Goal: Navigation & Orientation: Find specific page/section

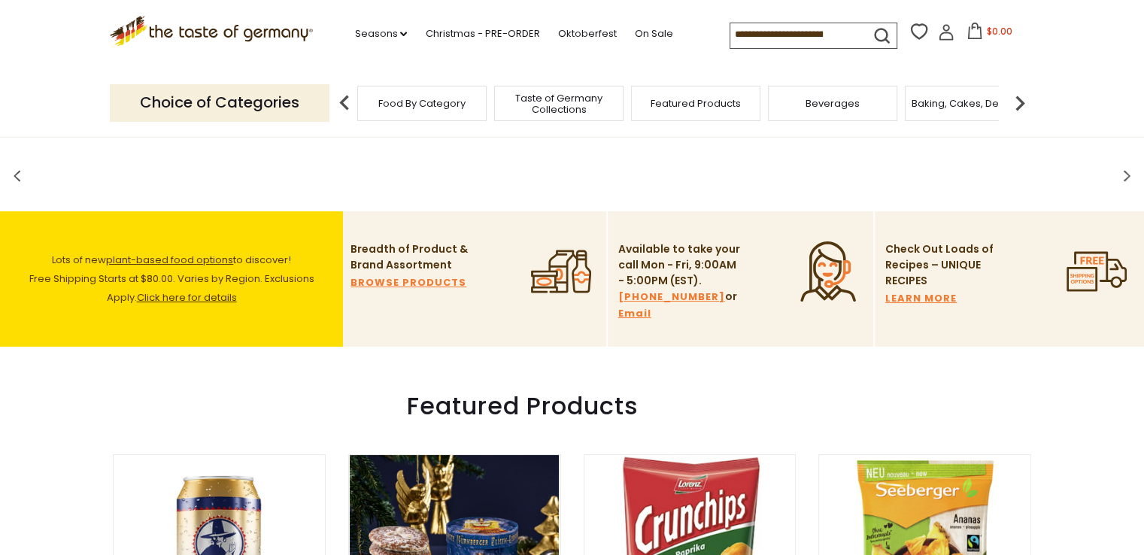
click at [419, 110] on div "Food By Category" at bounding box center [421, 103] width 129 height 35
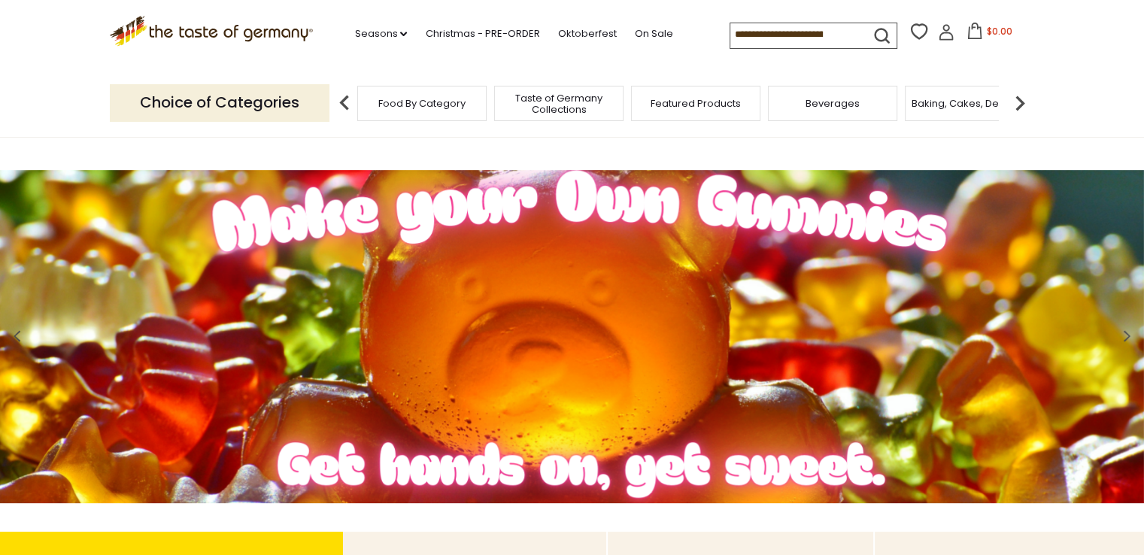
click at [345, 106] on img at bounding box center [345, 103] width 30 height 30
click at [430, 102] on span "Food By Category" at bounding box center [421, 103] width 87 height 11
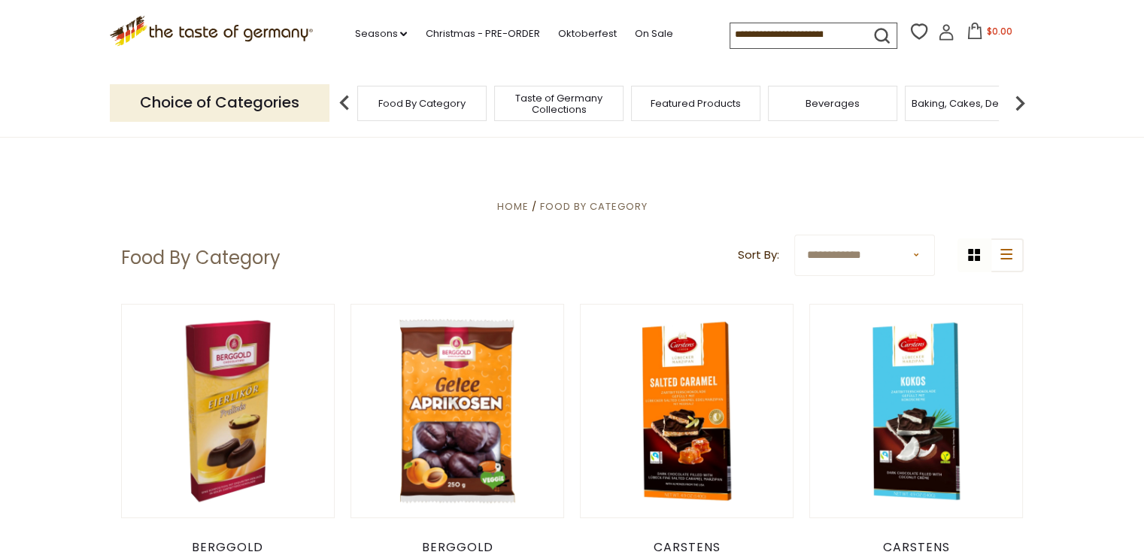
click at [1018, 98] on img at bounding box center [1020, 103] width 30 height 30
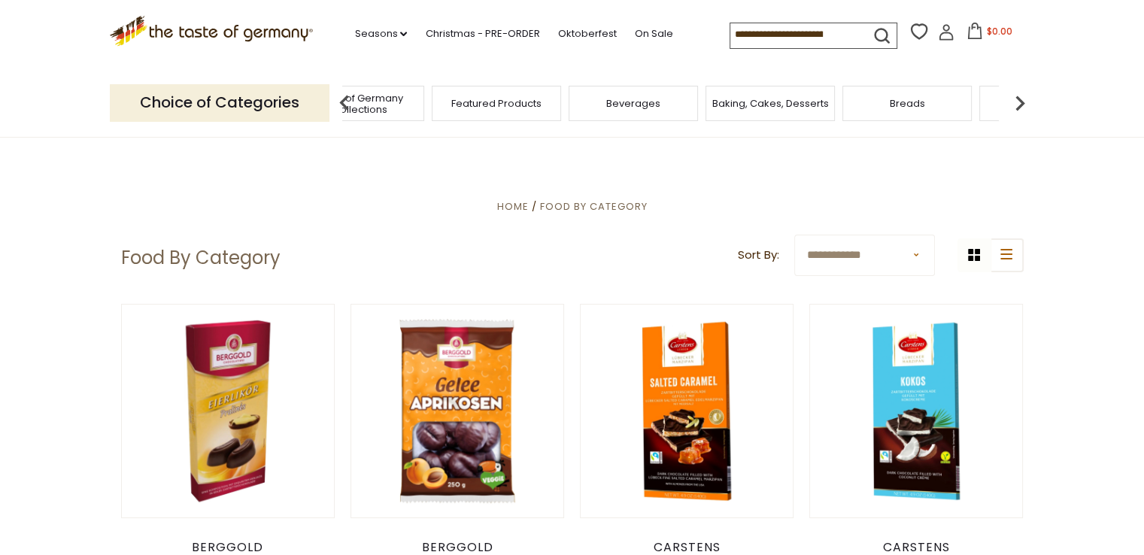
click at [1018, 98] on img at bounding box center [1020, 103] width 30 height 30
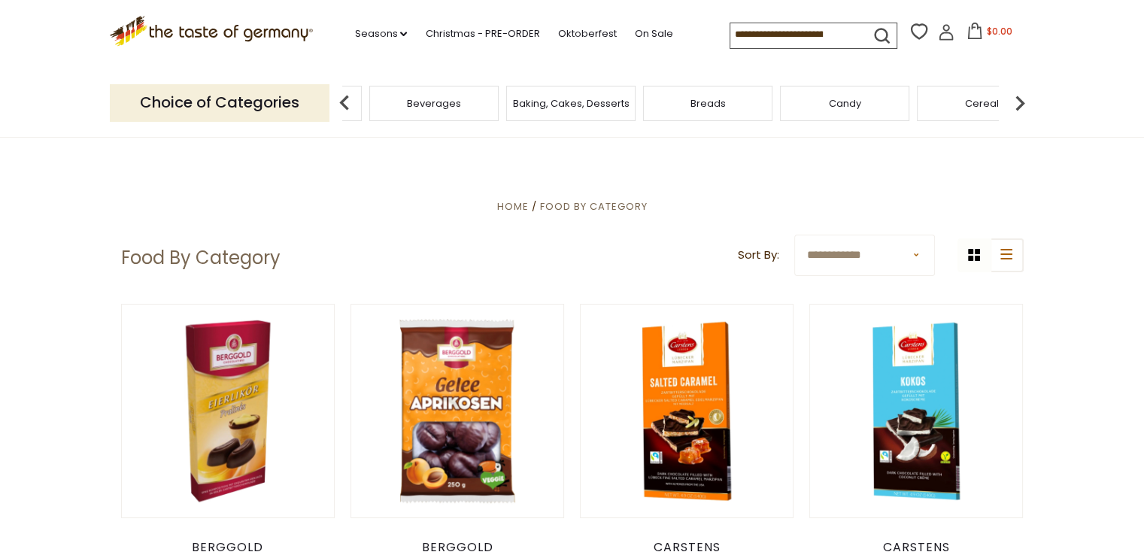
click at [1018, 98] on img at bounding box center [1020, 103] width 30 height 30
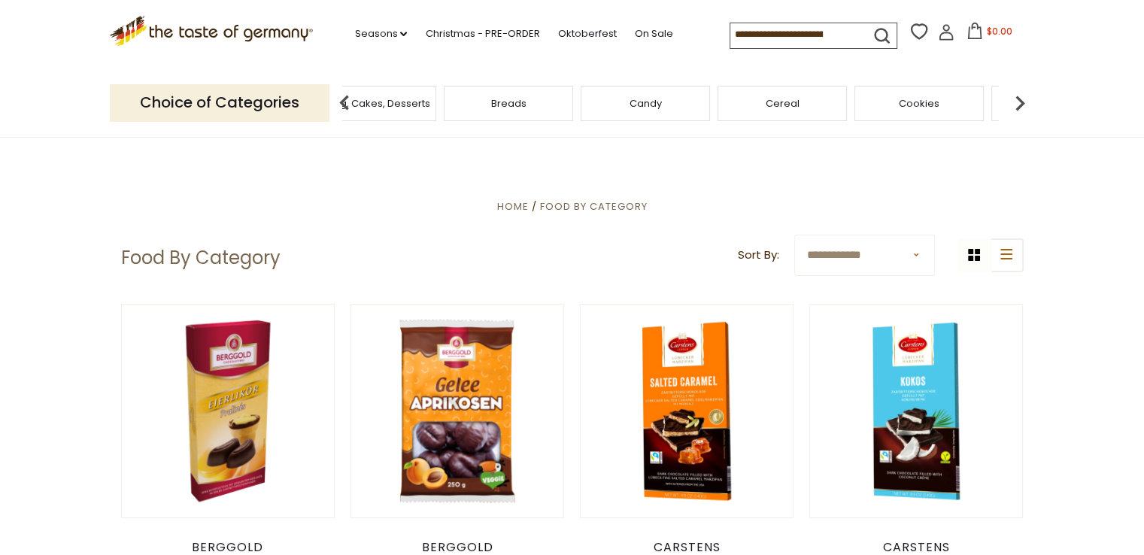
click at [1018, 98] on img at bounding box center [1020, 103] width 30 height 30
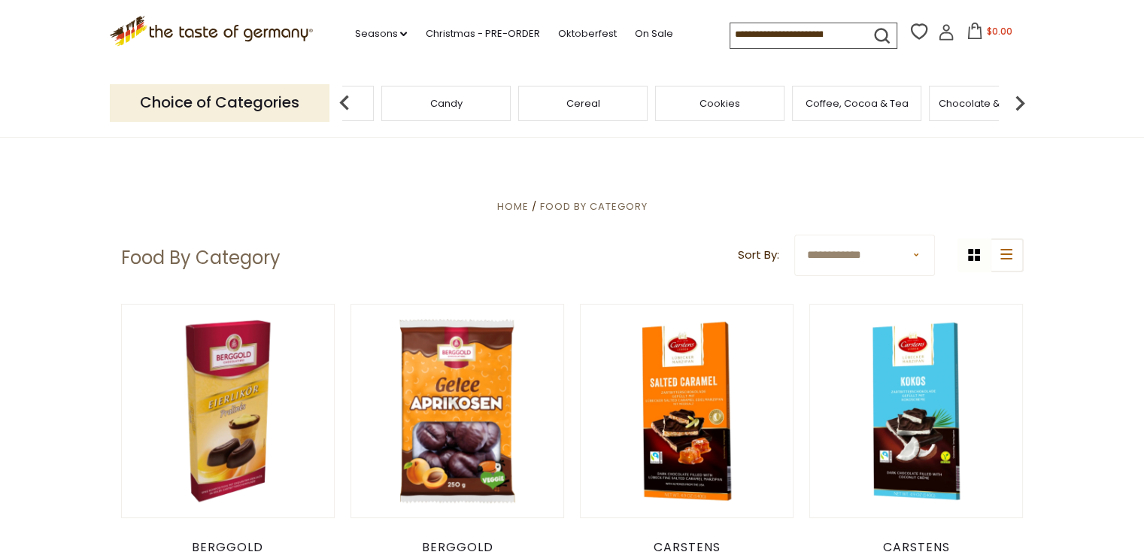
click at [1018, 98] on img at bounding box center [1020, 103] width 30 height 30
click at [834, 114] on span "Condiments, Seasonings" at bounding box center [869, 104] width 120 height 23
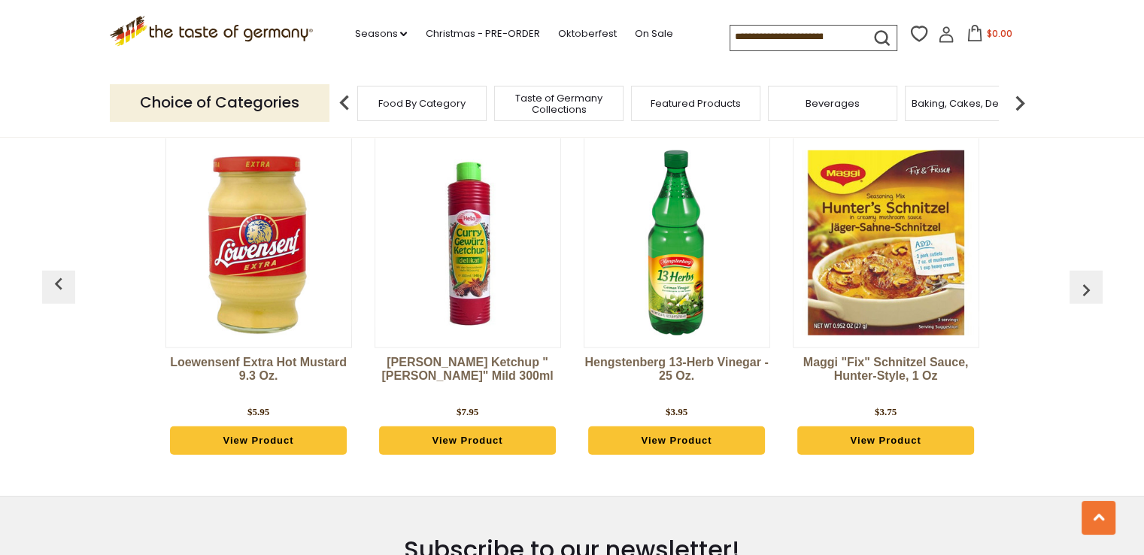
scroll to position [3762, 0]
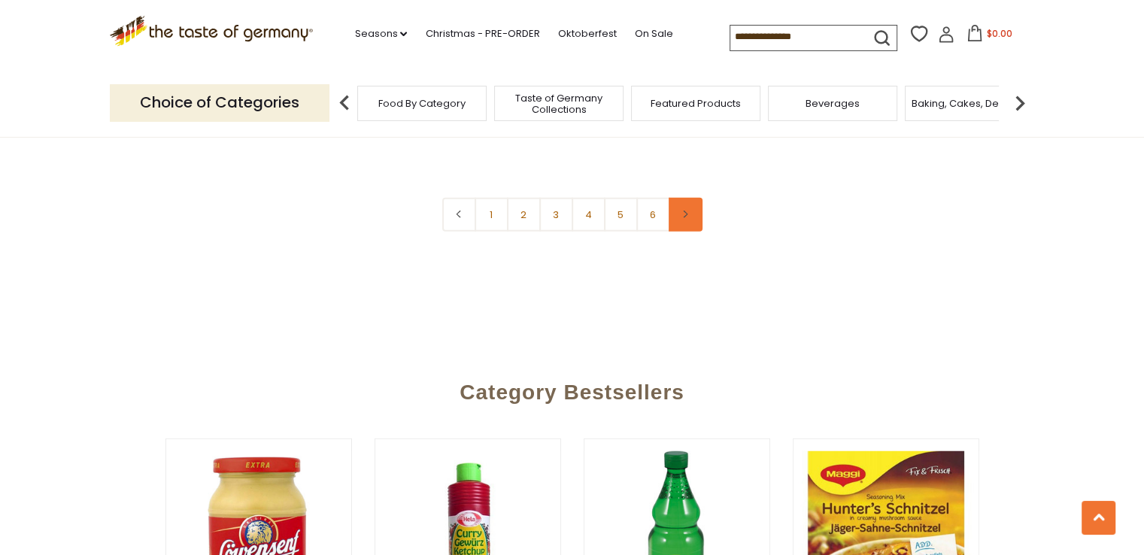
click at [684, 198] on link at bounding box center [686, 215] width 34 height 34
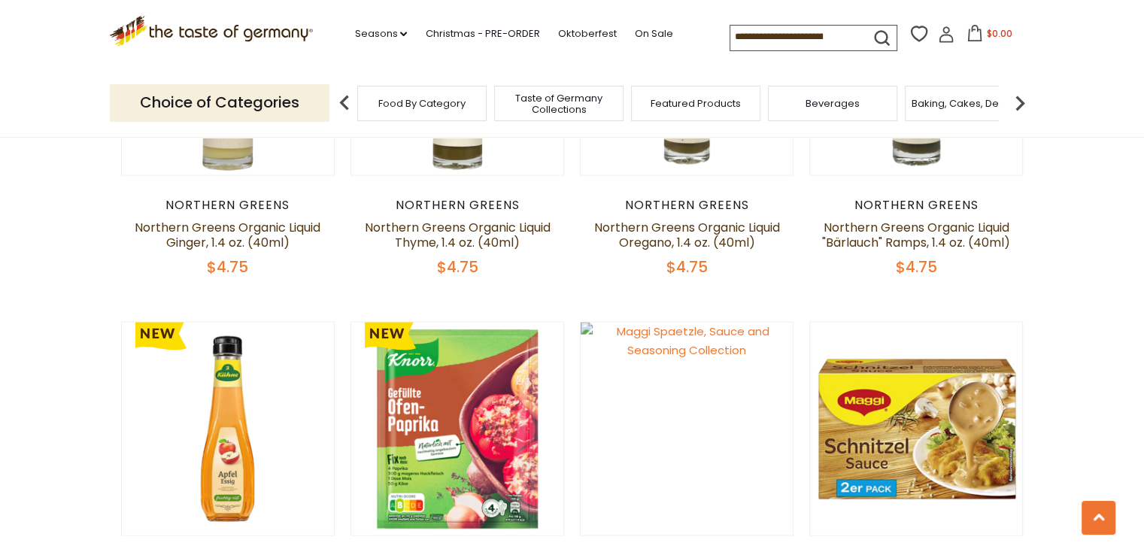
scroll to position [3536, 0]
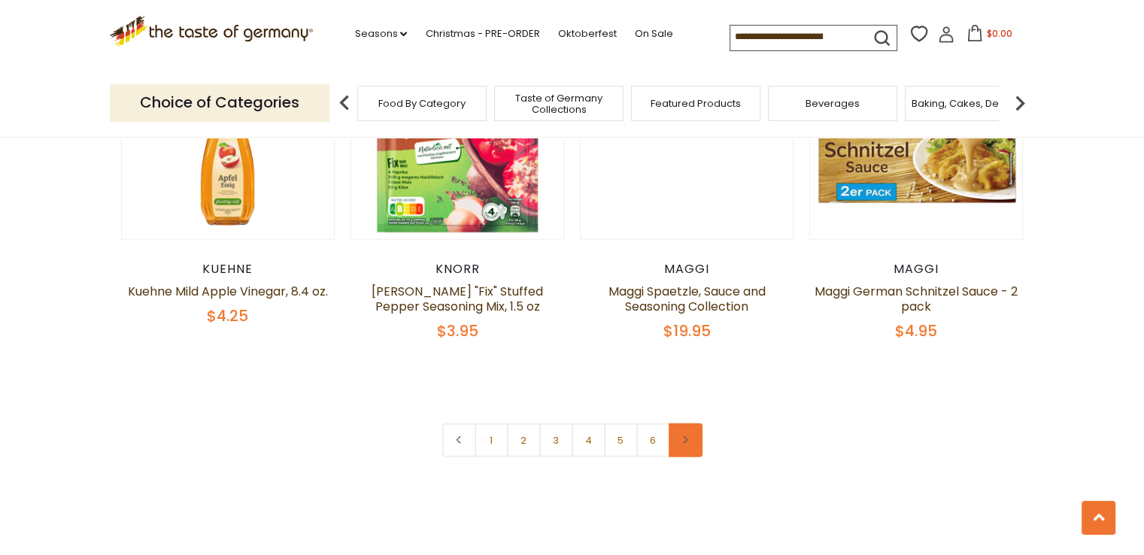
click at [685, 436] on use at bounding box center [686, 440] width 5 height 8
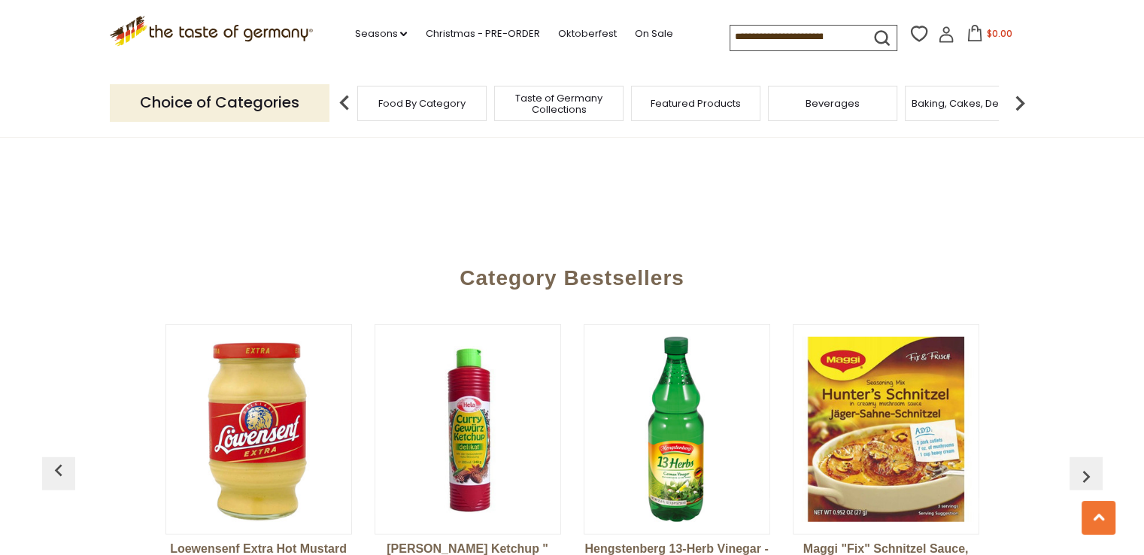
scroll to position [3687, 0]
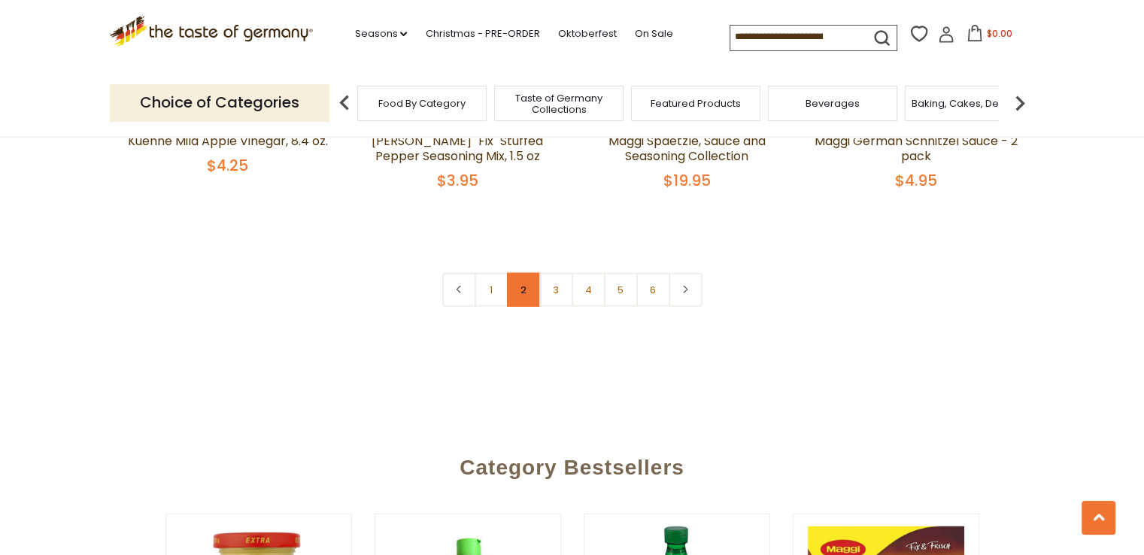
click at [526, 273] on link "2" at bounding box center [524, 290] width 34 height 34
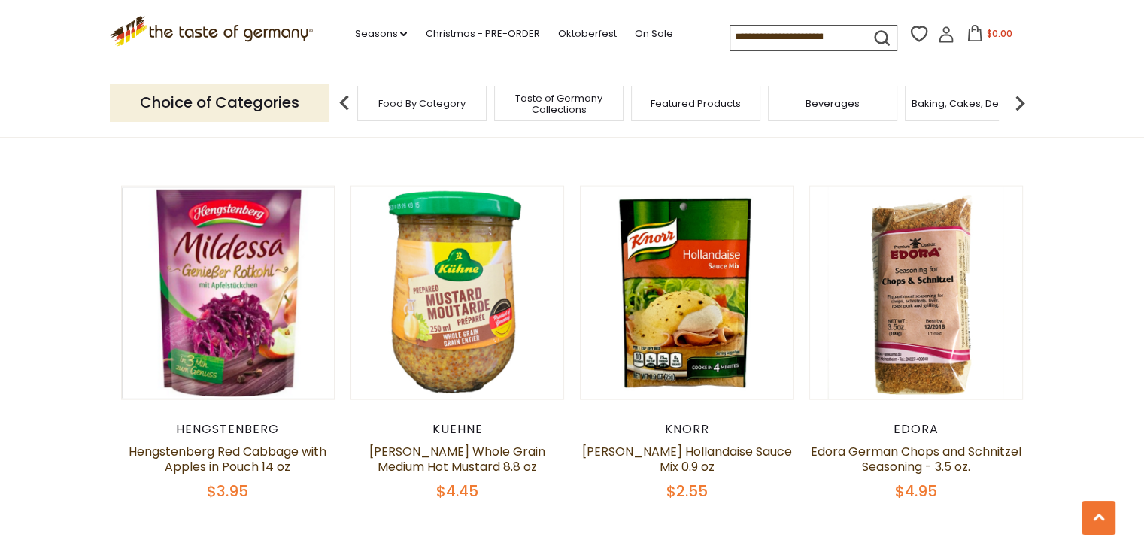
scroll to position [3681, 0]
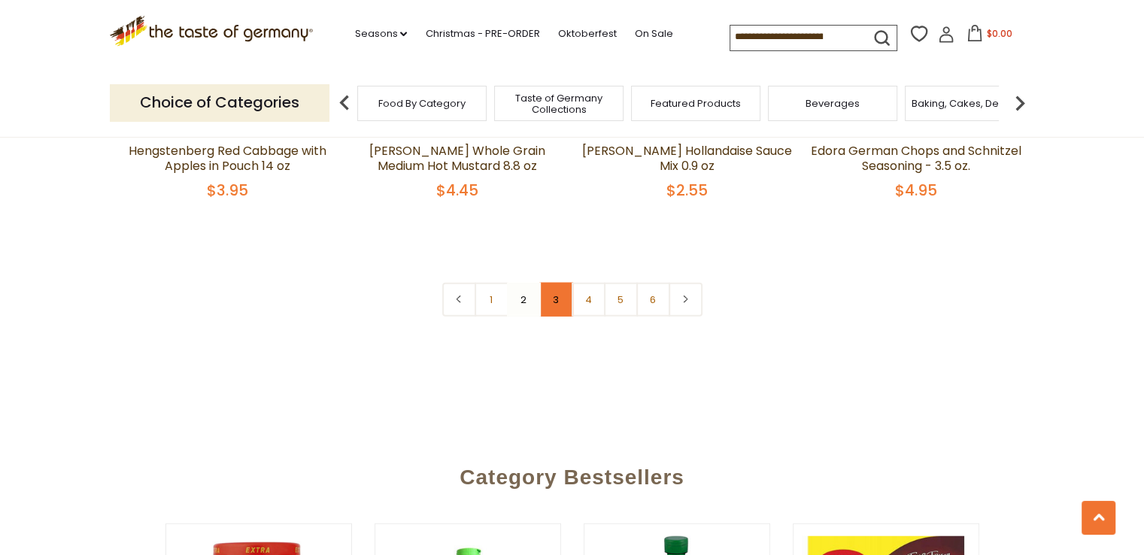
click at [553, 283] on link "3" at bounding box center [556, 300] width 34 height 34
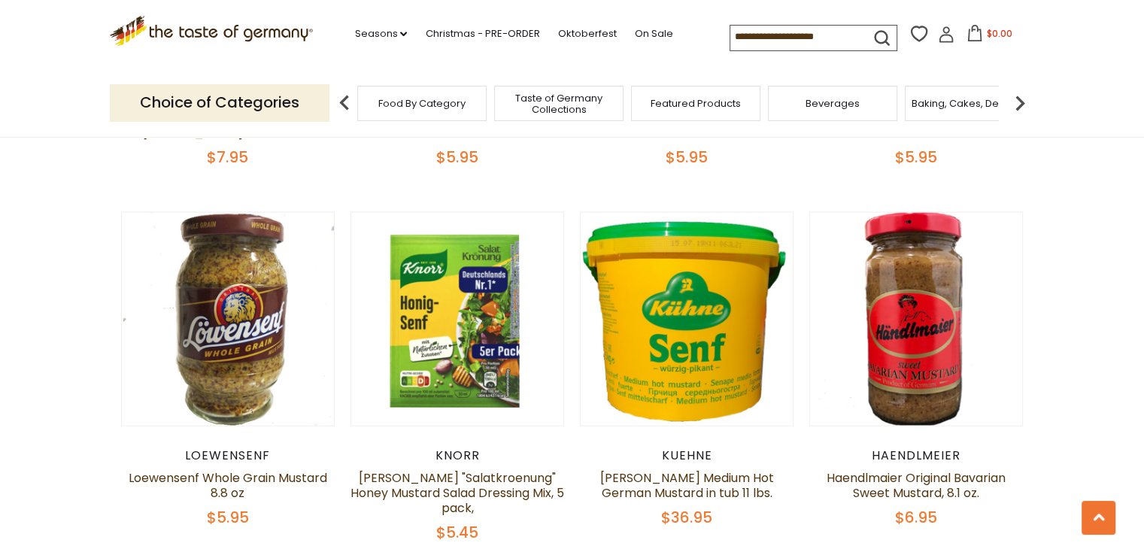
scroll to position [3606, 0]
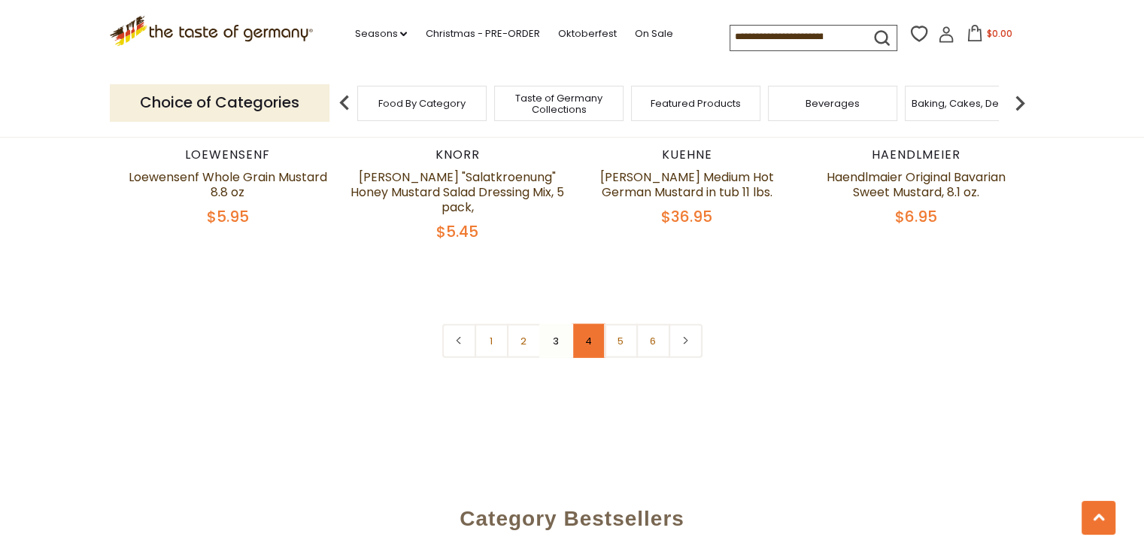
click at [581, 324] on link "4" at bounding box center [589, 341] width 34 height 34
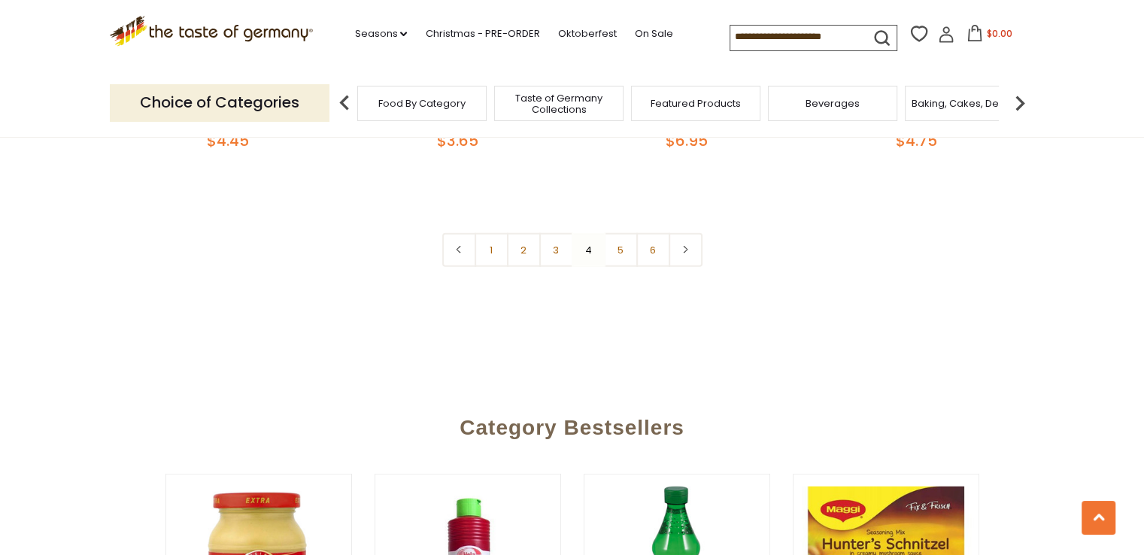
scroll to position [3681, 0]
click at [620, 234] on link "5" at bounding box center [621, 251] width 34 height 34
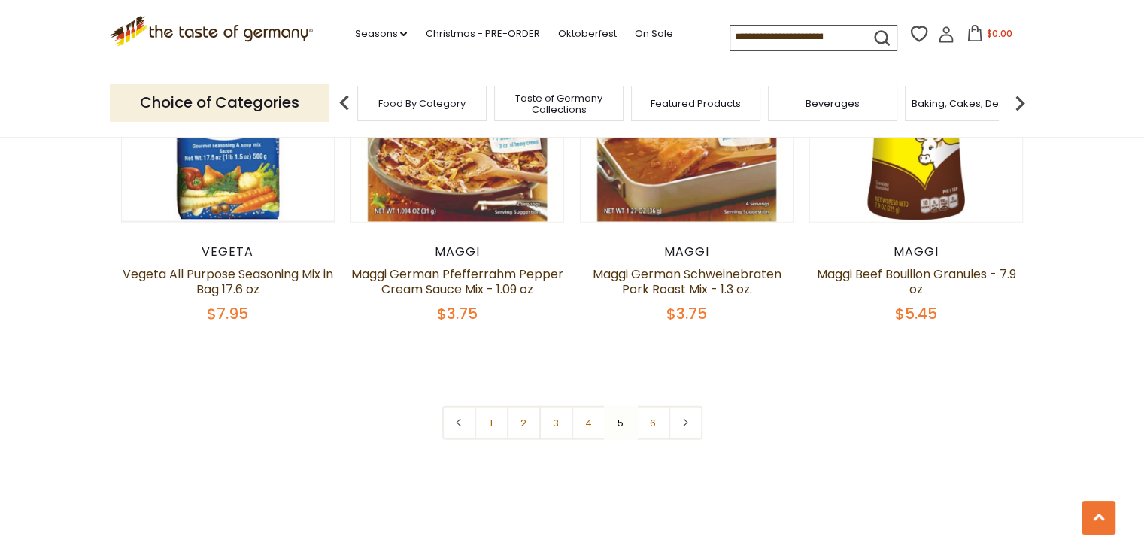
scroll to position [3530, 0]
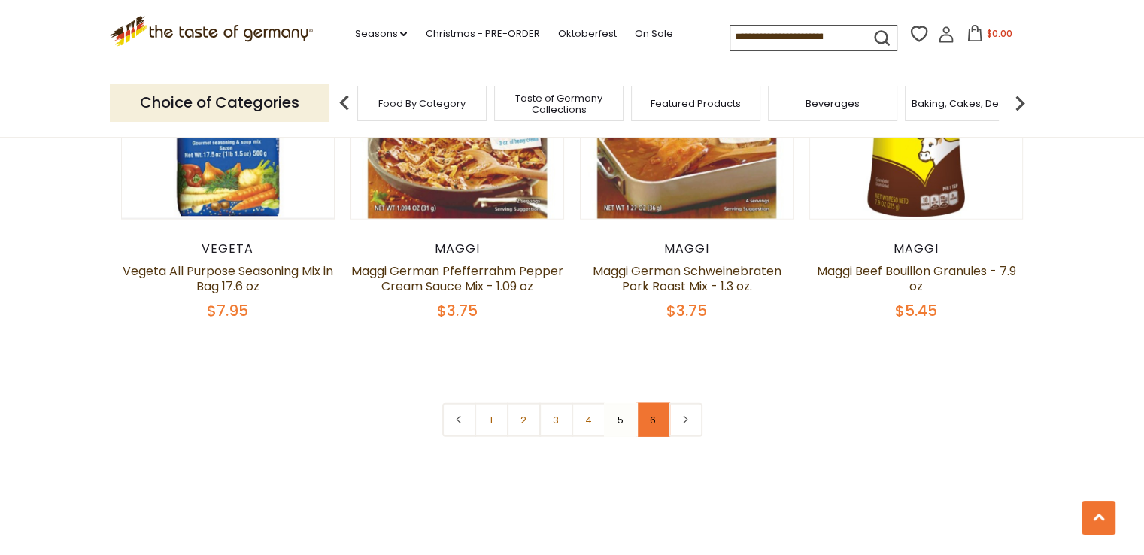
click at [658, 403] on link "6" at bounding box center [654, 420] width 34 height 34
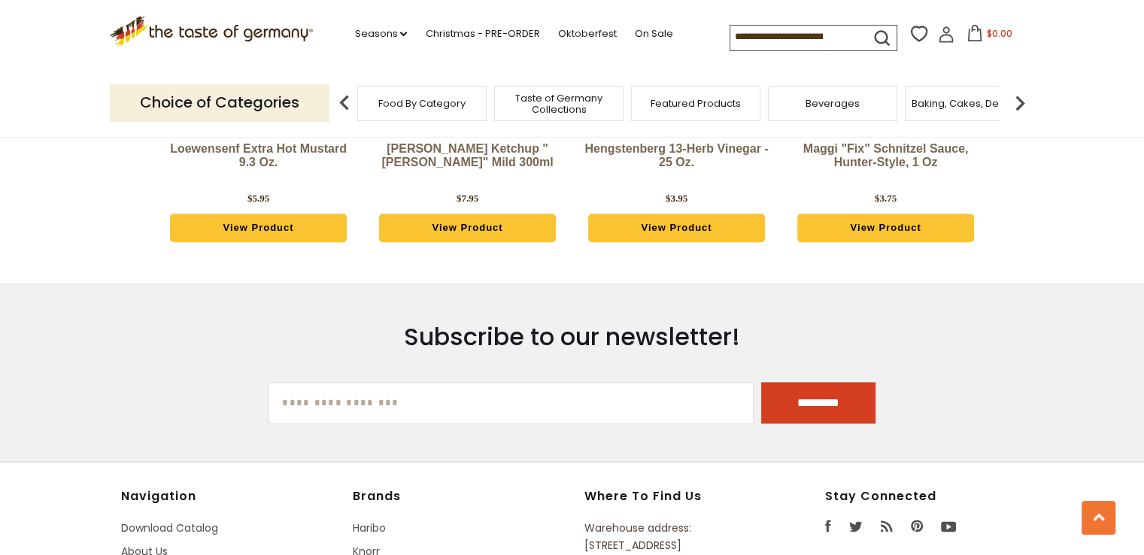
scroll to position [1348, 0]
